Goal: Transaction & Acquisition: Purchase product/service

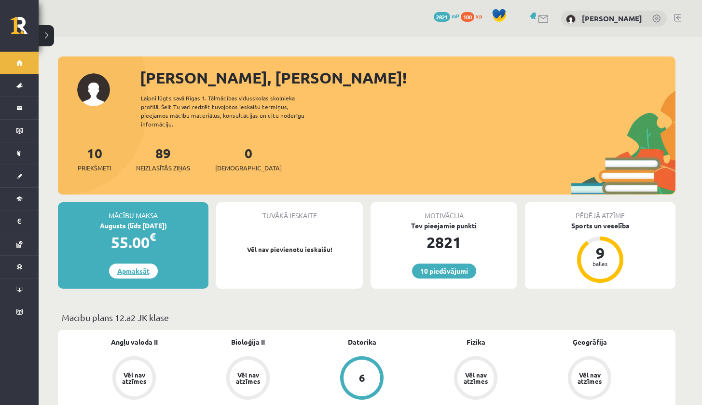
click at [140, 267] on link "Apmaksāt" at bounding box center [133, 270] width 49 height 15
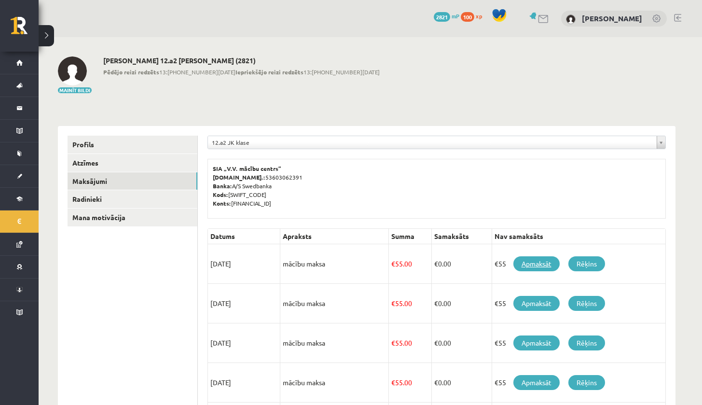
click at [520, 260] on link "Apmaksāt" at bounding box center [536, 263] width 46 height 15
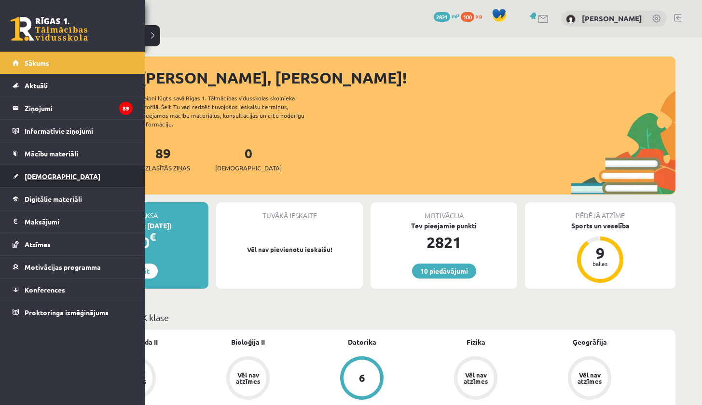
click at [48, 174] on span "[DEMOGRAPHIC_DATA]" at bounding box center [63, 176] width 76 height 9
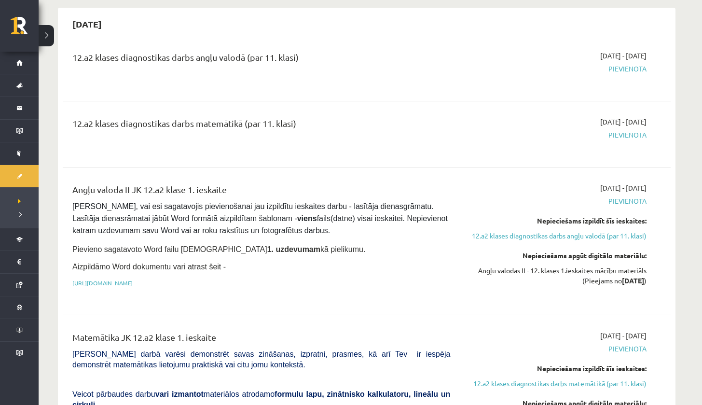
scroll to position [96, 0]
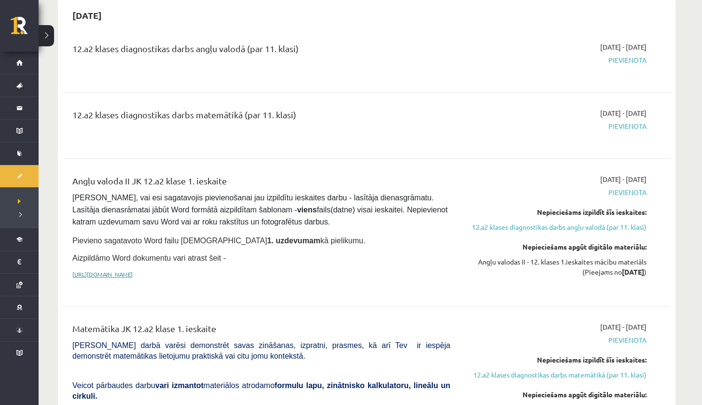
click at [133, 272] on link "[URL][DOMAIN_NAME]" at bounding box center [102, 274] width 60 height 8
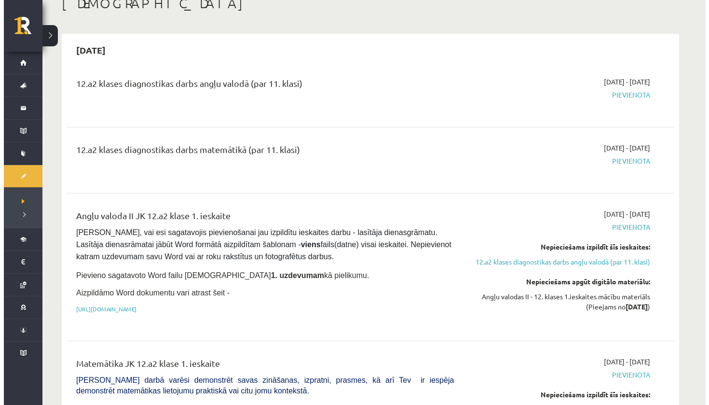
scroll to position [0, 0]
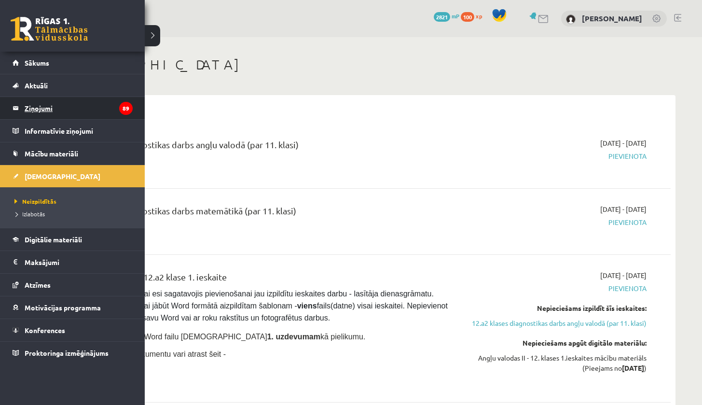
click at [41, 108] on legend "Ziņojumi 89" at bounding box center [79, 108] width 108 height 22
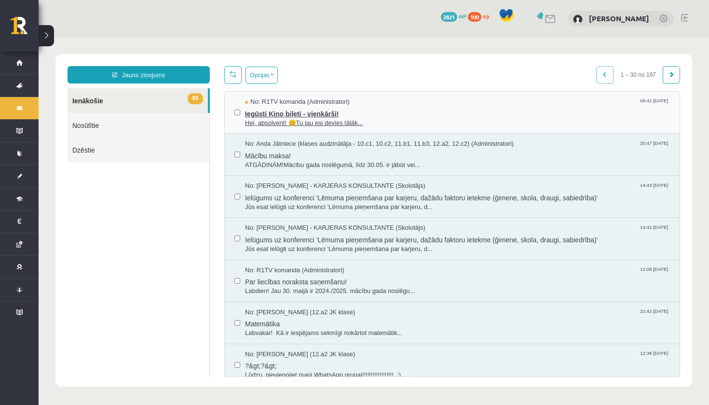
click at [313, 115] on span "Iegūsti Kino biļeti - vienkārši!" at bounding box center [457, 113] width 425 height 12
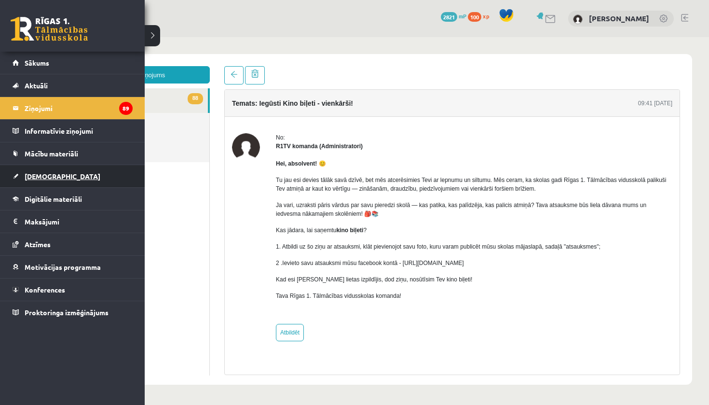
click at [33, 172] on span "[DEMOGRAPHIC_DATA]" at bounding box center [63, 176] width 76 height 9
